Goal: Task Accomplishment & Management: Complete application form

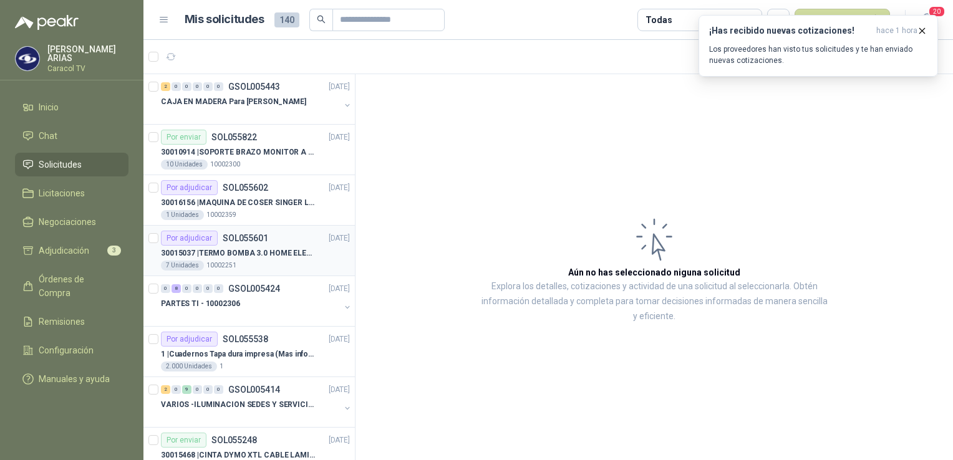
click at [255, 256] on p "30015037 | TERMO BOMBA 3.0 HOME ELEMENTS ACERO INOX" at bounding box center [238, 254] width 155 height 12
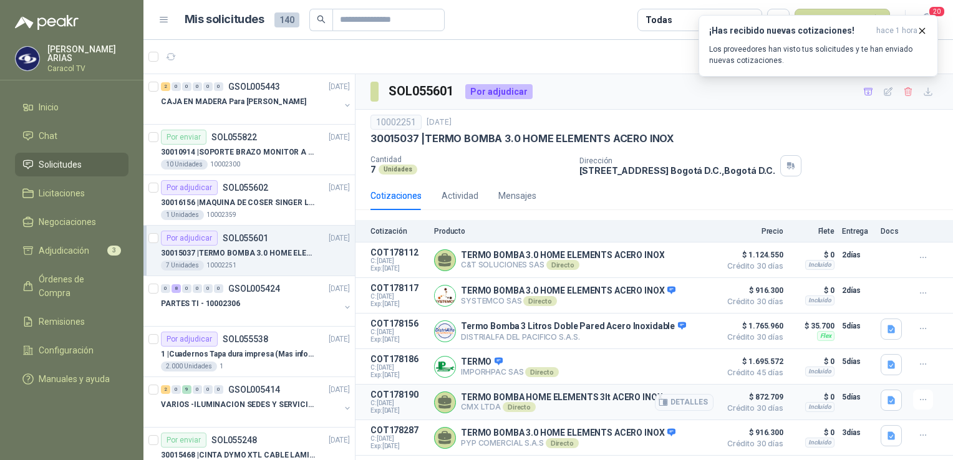
scroll to position [29, 0]
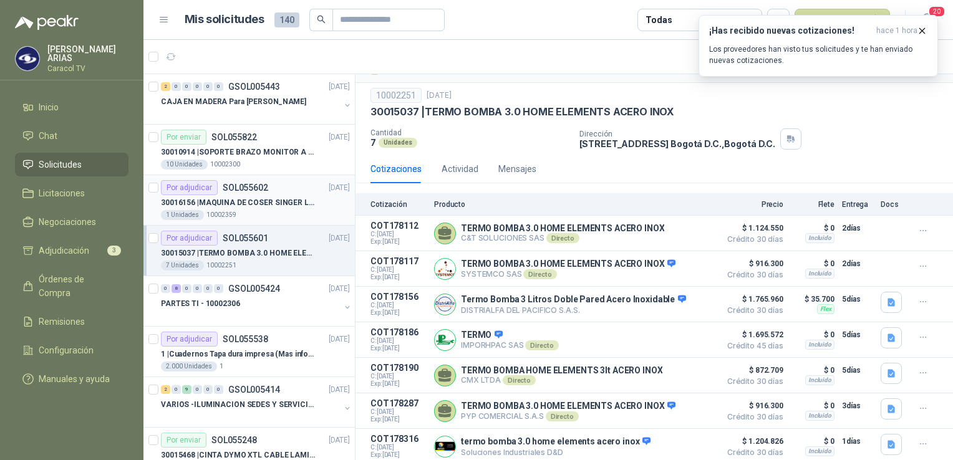
click at [236, 190] on p "SOL055602" at bounding box center [246, 187] width 46 height 9
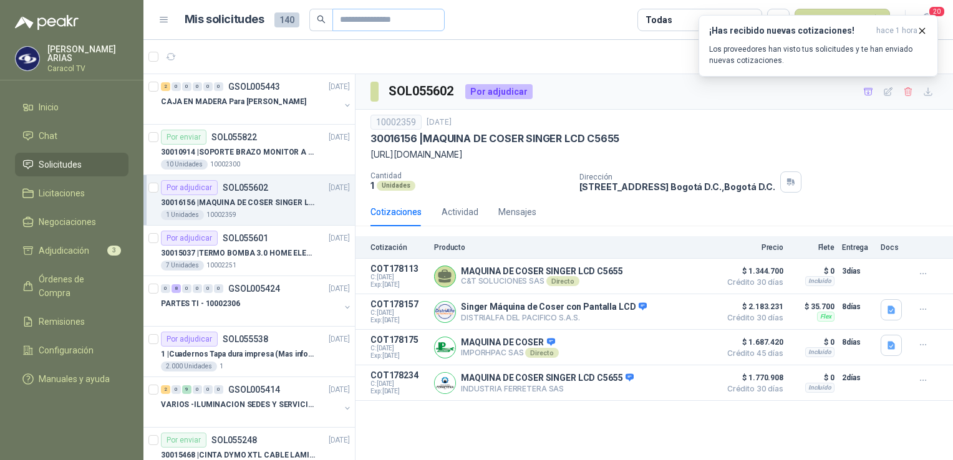
click at [437, 26] on span at bounding box center [433, 19] width 7 height 21
click at [920, 29] on icon "button" at bounding box center [922, 30] width 5 height 5
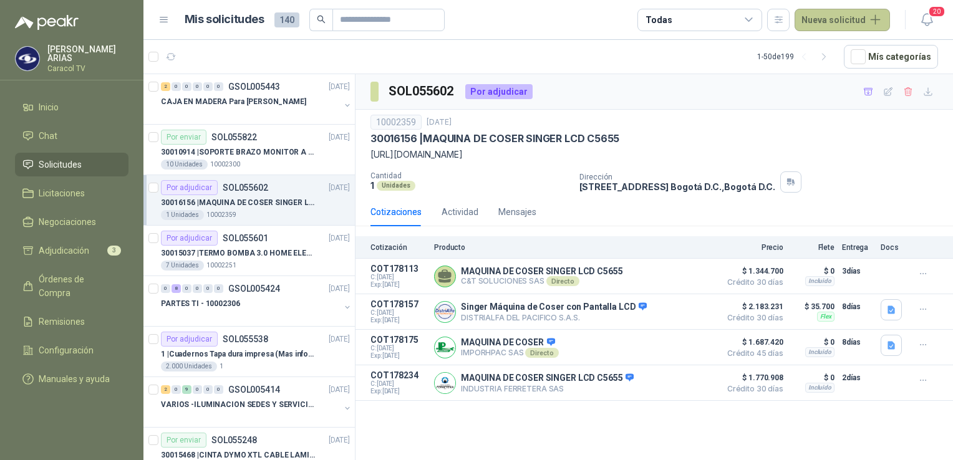
click at [816, 18] on button "Nueva solicitud" at bounding box center [841, 20] width 95 height 22
click at [825, 48] on link "Solicitud" at bounding box center [857, 50] width 106 height 22
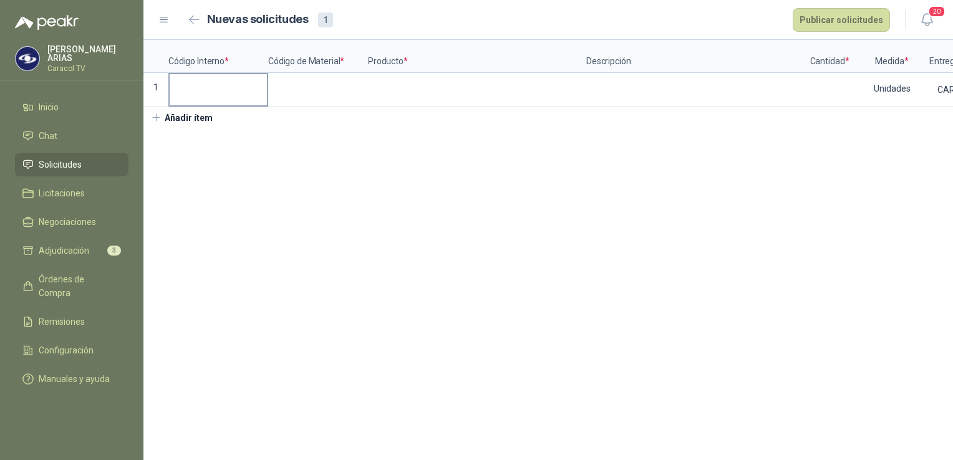
click at [225, 95] on input at bounding box center [218, 86] width 97 height 24
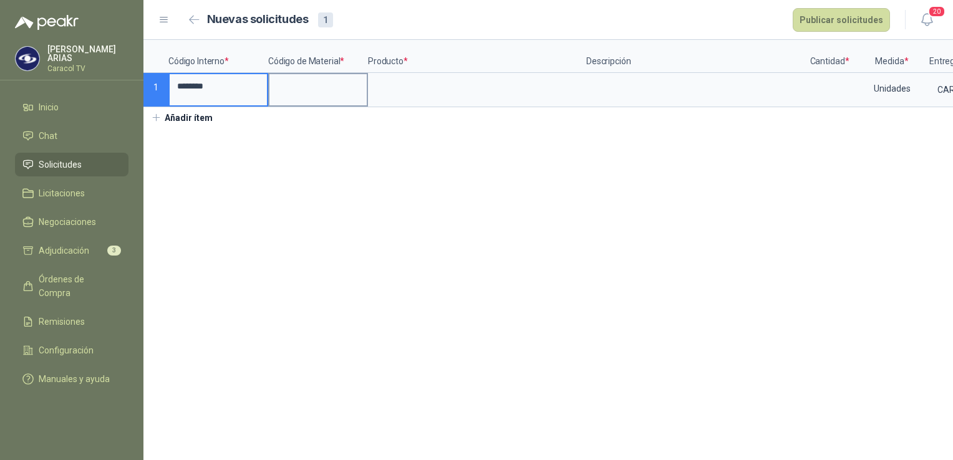
click at [321, 91] on input at bounding box center [317, 86] width 97 height 24
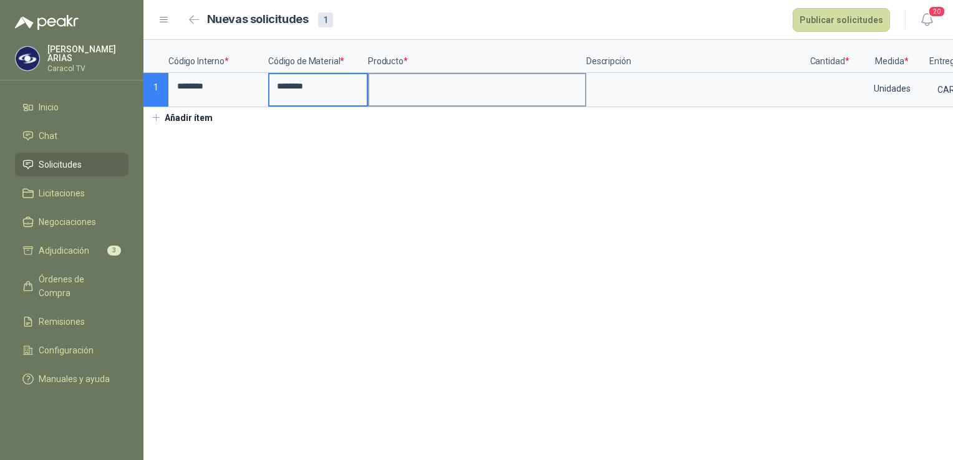
click at [402, 86] on input at bounding box center [477, 86] width 216 height 24
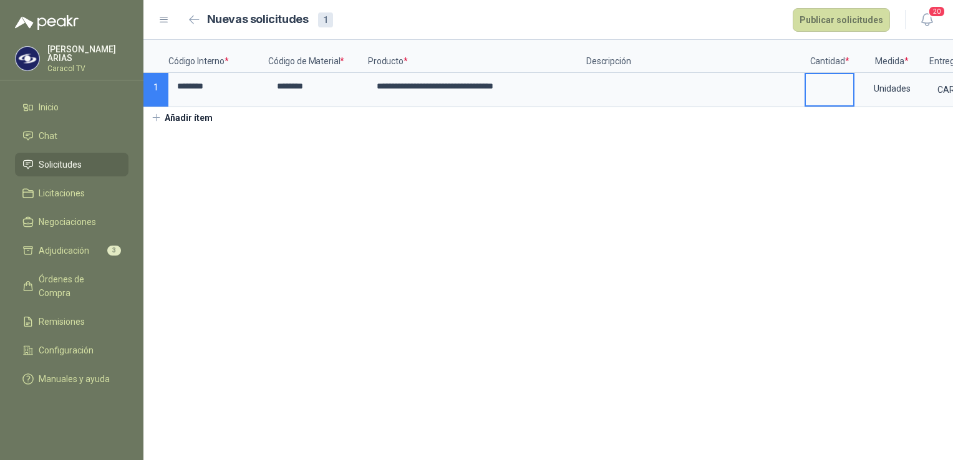
click at [829, 94] on input at bounding box center [829, 86] width 47 height 24
type input "*"
click at [701, 287] on section "**********" at bounding box center [547, 250] width 809 height 420
click at [840, 21] on button "Publicar solicitudes" at bounding box center [841, 20] width 97 height 24
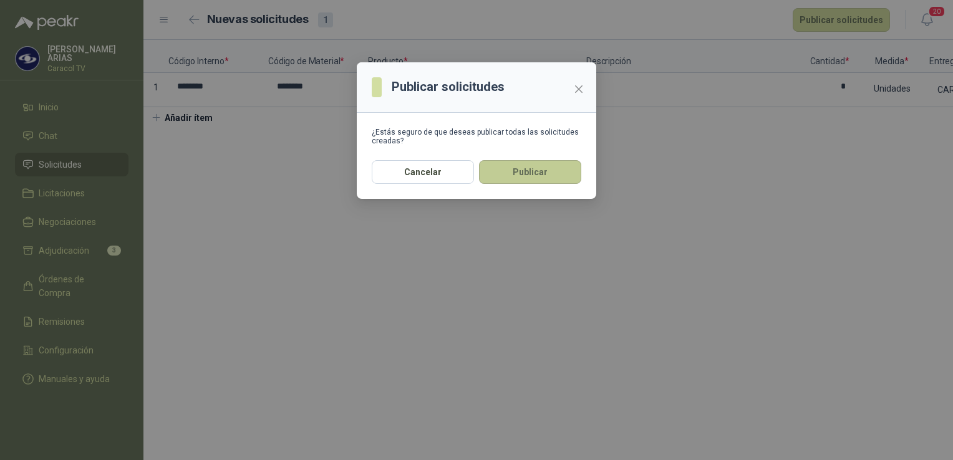
click at [534, 177] on button "Publicar" at bounding box center [530, 172] width 102 height 24
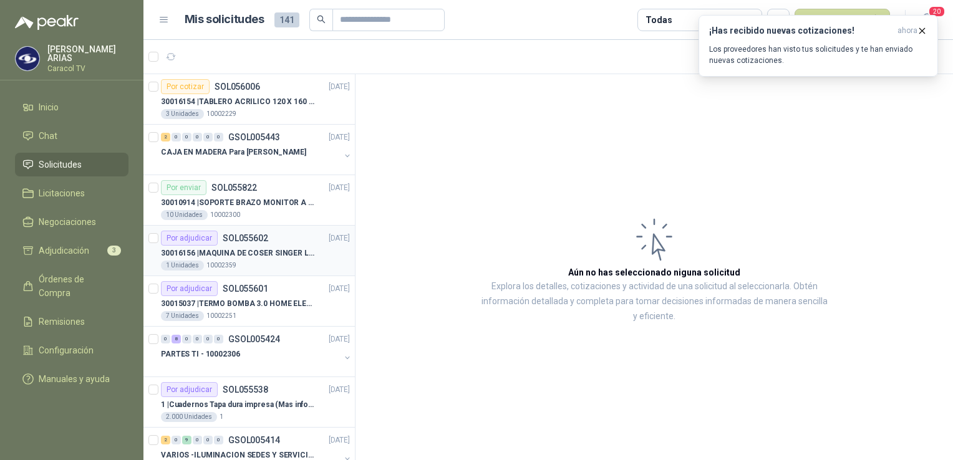
click at [244, 249] on p "30016156 | MAQUINA DE COSER SINGER LCD C5655" at bounding box center [238, 254] width 155 height 12
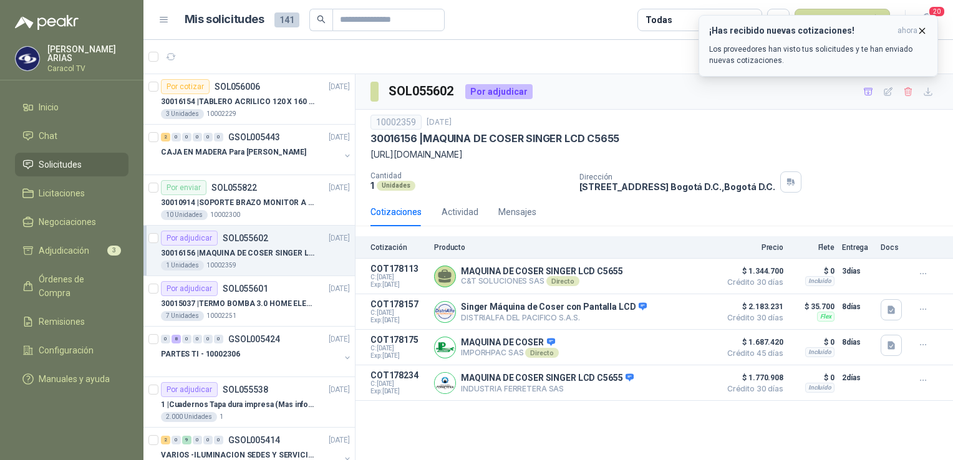
click at [923, 27] on icon "button" at bounding box center [922, 31] width 11 height 11
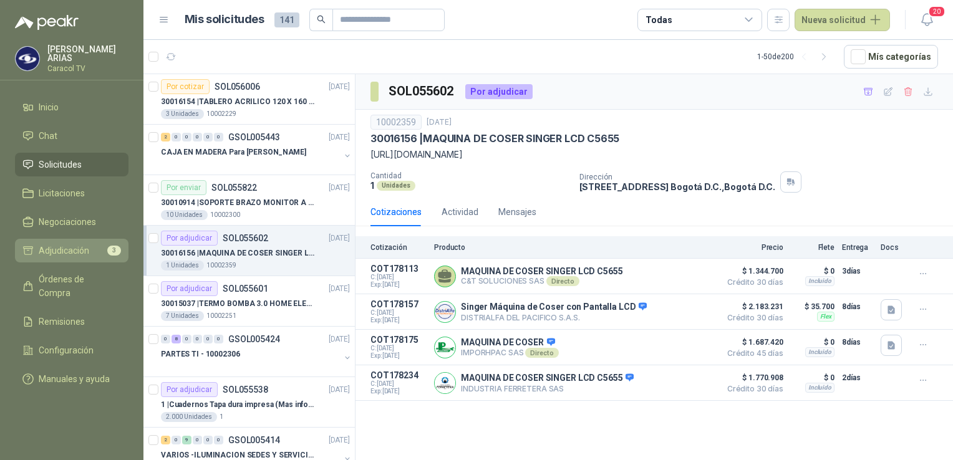
click at [74, 245] on span "Adjudicación" at bounding box center [64, 251] width 51 height 14
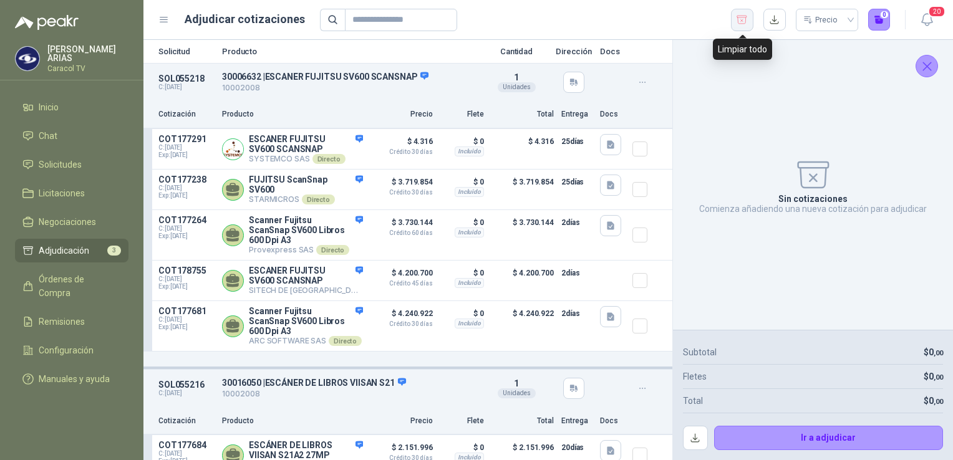
click at [745, 21] on icon "button" at bounding box center [742, 20] width 12 height 12
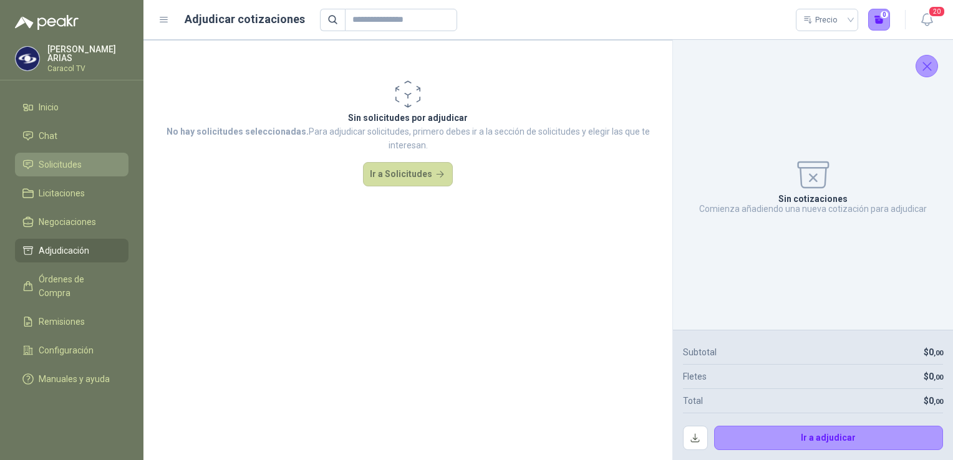
click at [57, 160] on span "Solicitudes" at bounding box center [60, 165] width 43 height 14
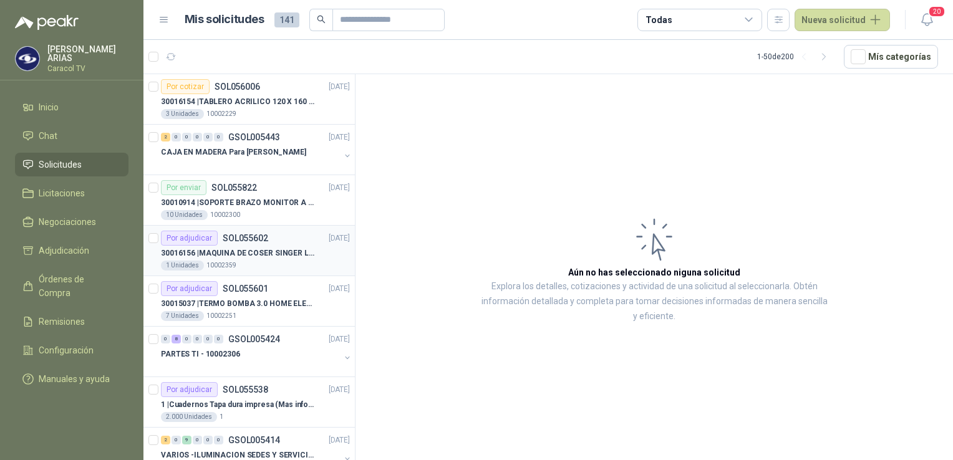
click at [248, 261] on div "1 Unidades 10002359" at bounding box center [255, 266] width 189 height 10
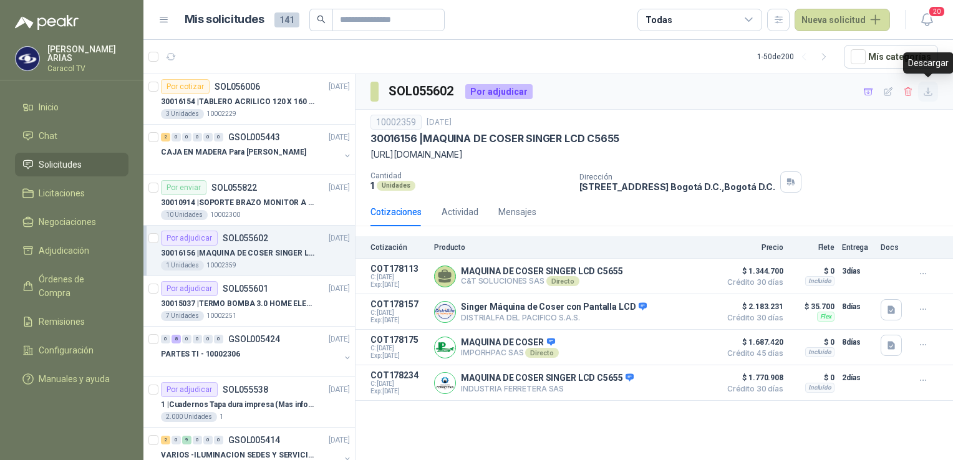
click at [925, 95] on icon "button" at bounding box center [927, 91] width 7 height 7
click at [869, 94] on icon "button" at bounding box center [868, 92] width 11 height 11
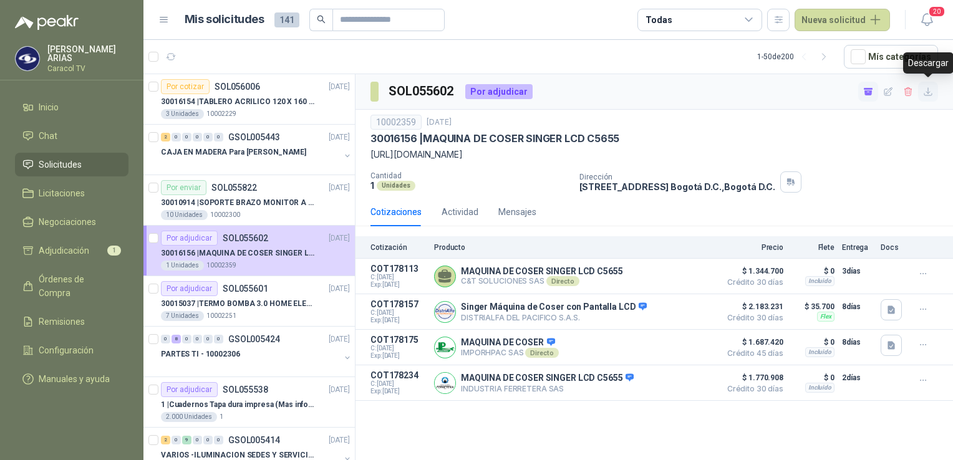
click at [928, 91] on icon "button" at bounding box center [928, 92] width 11 height 11
click at [916, 137] on div "30016156 | MAQUINA DE COSER SINGER LCD C5655" at bounding box center [653, 138] width 567 height 13
click at [65, 248] on span "Adjudicación" at bounding box center [64, 251] width 51 height 14
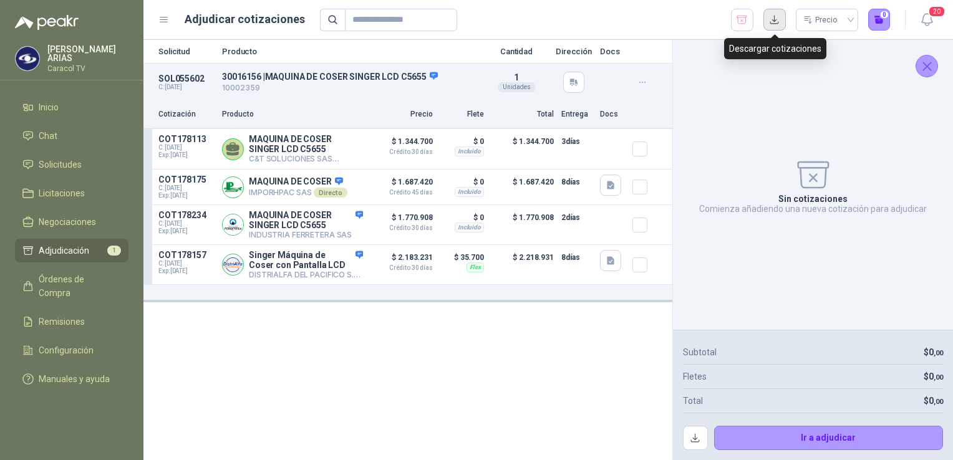
click at [773, 19] on button "button" at bounding box center [774, 20] width 22 height 22
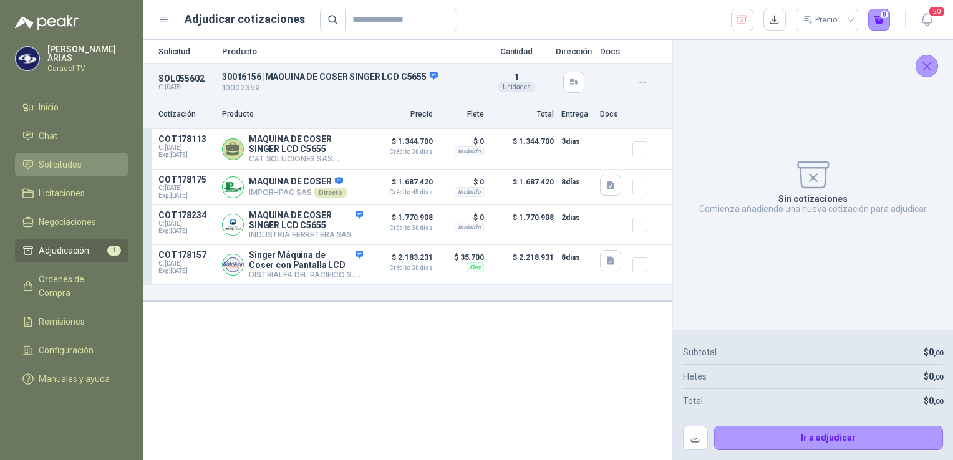
click at [69, 167] on span "Solicitudes" at bounding box center [60, 165] width 43 height 14
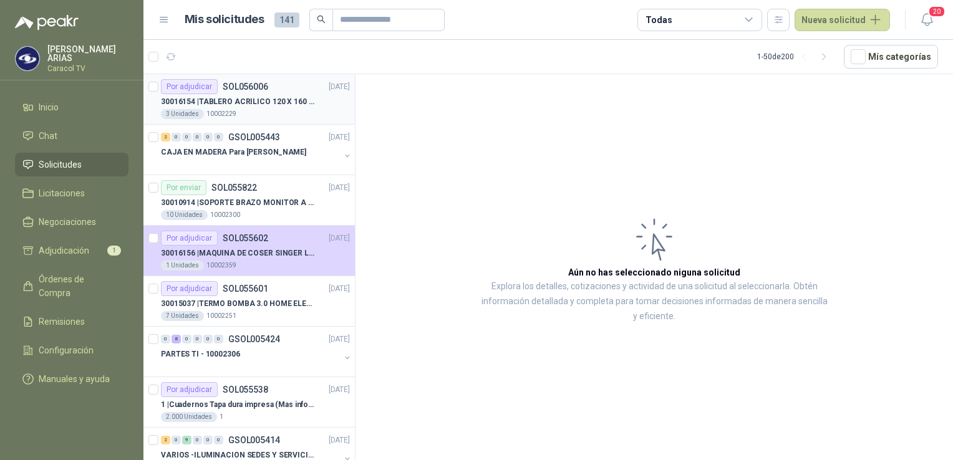
click at [247, 105] on p "30016154 | TABLERO ACRILICO 120 X 160 CON RUEDAS" at bounding box center [238, 102] width 155 height 12
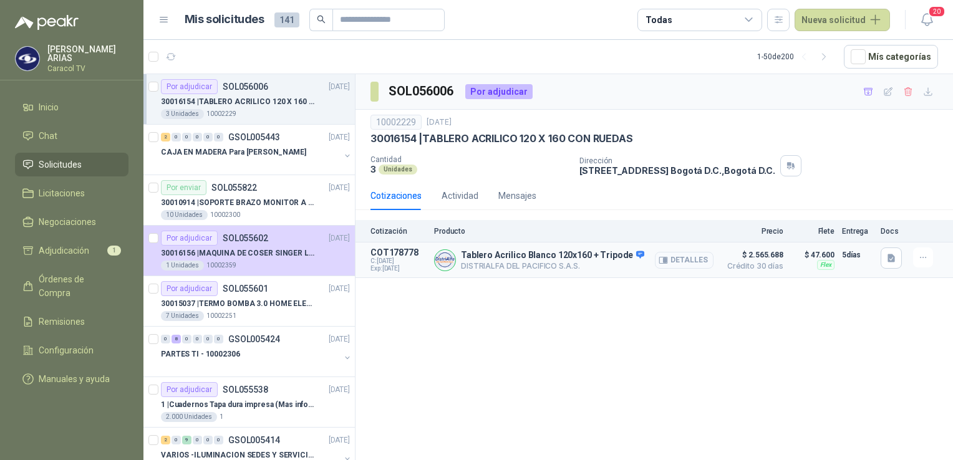
click at [697, 265] on button "Detalles" at bounding box center [684, 260] width 59 height 17
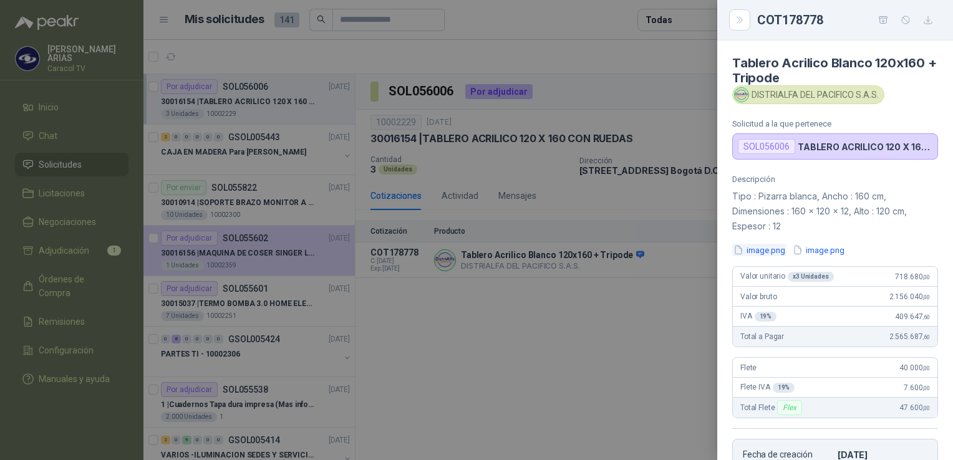
click at [757, 250] on button "image.png" at bounding box center [759, 250] width 54 height 13
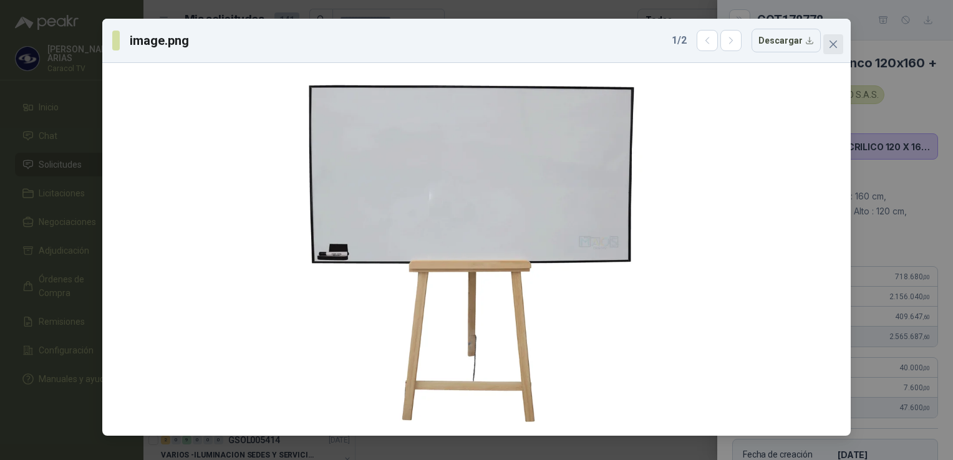
click at [832, 43] on icon "close" at bounding box center [832, 44] width 7 height 7
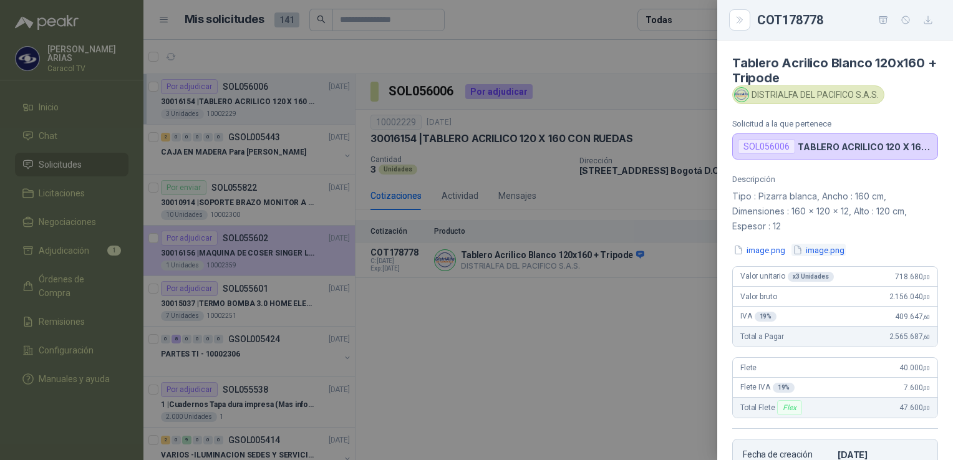
click at [821, 248] on button "image.png" at bounding box center [818, 250] width 54 height 13
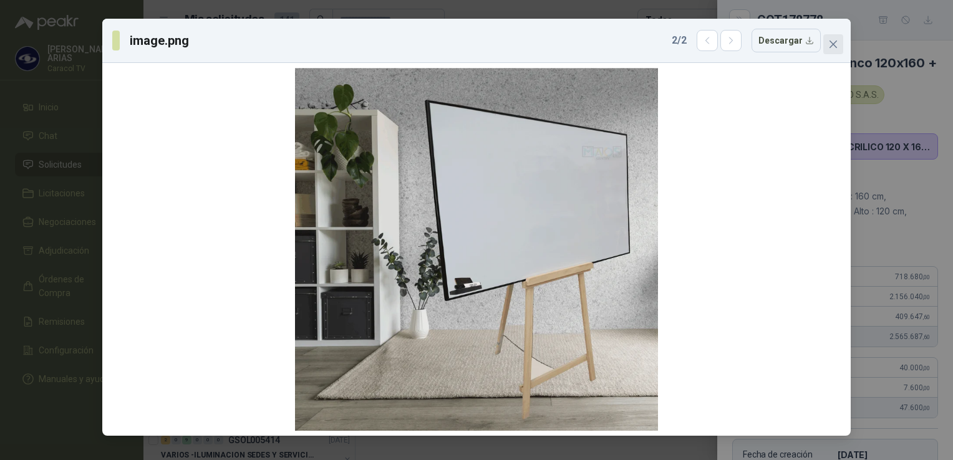
click at [833, 41] on icon "close" at bounding box center [833, 44] width 10 height 10
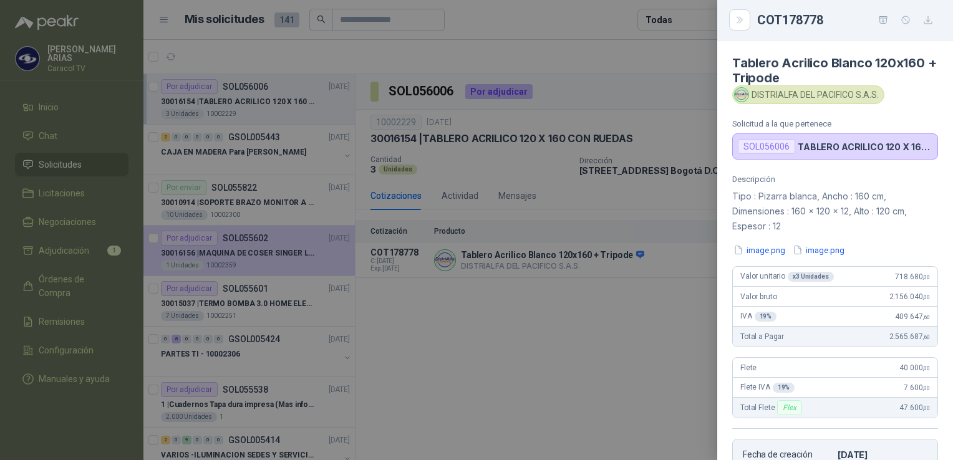
click at [599, 341] on div at bounding box center [476, 230] width 953 height 460
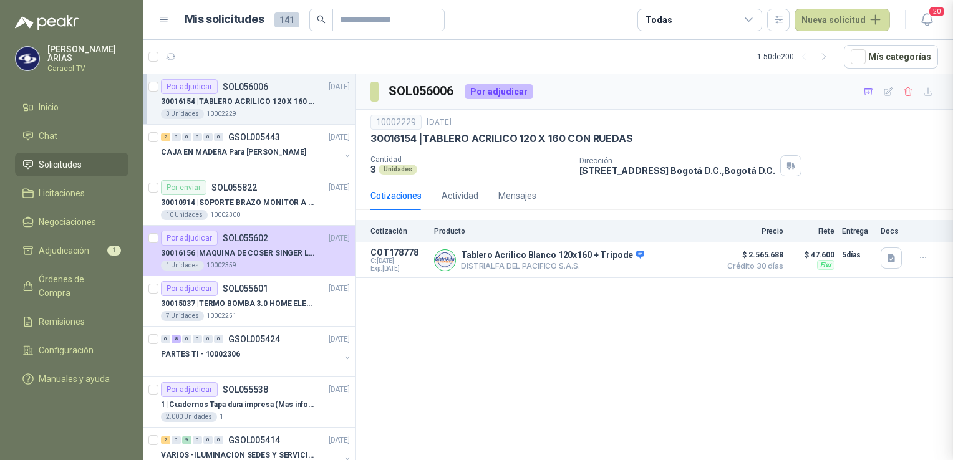
scroll to position [247, 0]
click at [252, 306] on p "30015037 | TERMO BOMBA 3.0 HOME ELEMENTS ACERO INOX" at bounding box center [238, 304] width 155 height 12
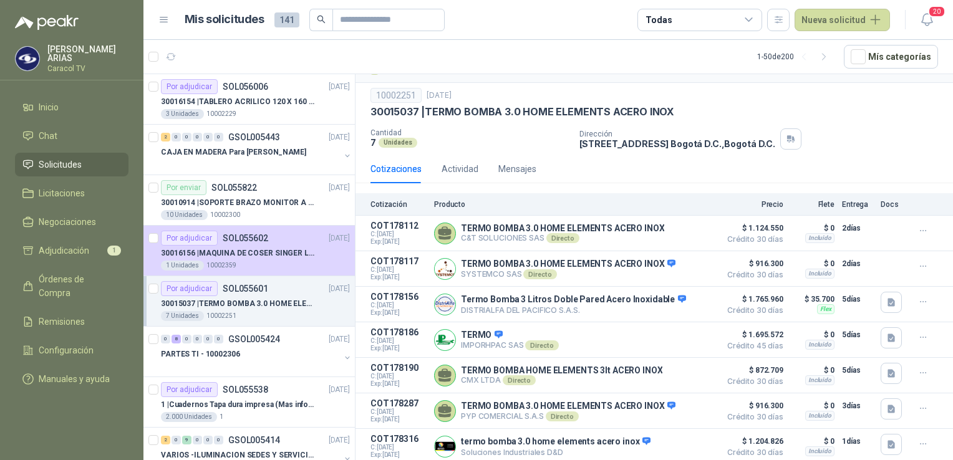
click at [685, 172] on div "Cotizaciones Actividad Mensajes" at bounding box center [653, 169] width 567 height 29
